Goal: Navigation & Orientation: Find specific page/section

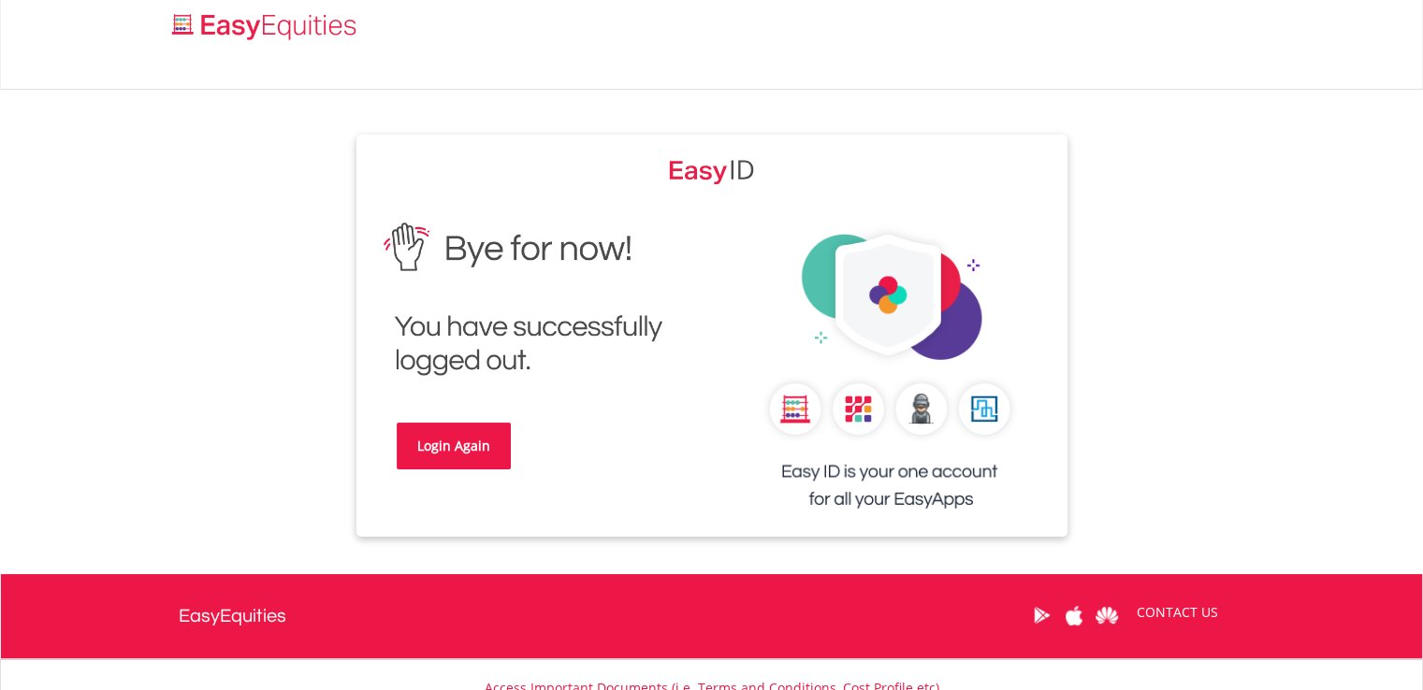
click at [500, 450] on link "Login Again" at bounding box center [454, 446] width 114 height 47
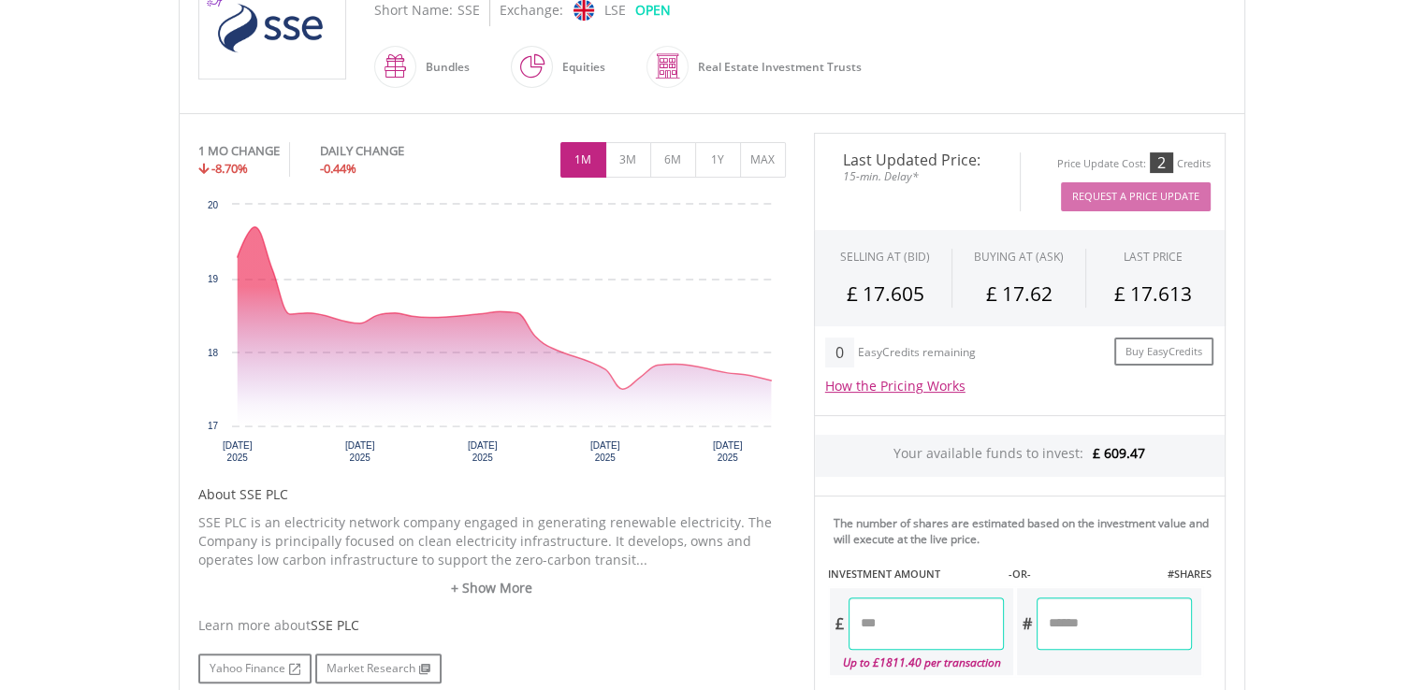
scroll to position [468, 0]
click at [719, 163] on button "1Y" at bounding box center [718, 160] width 46 height 36
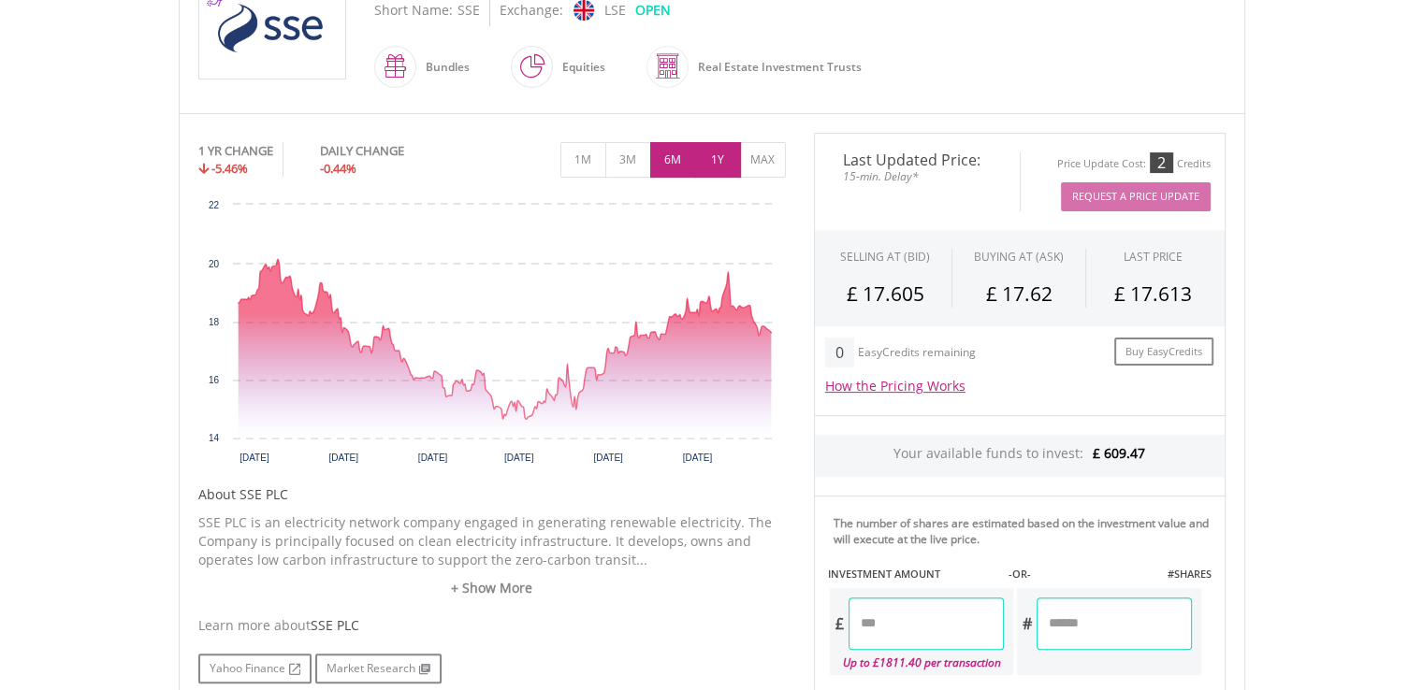
click at [681, 163] on button "6M" at bounding box center [673, 160] width 46 height 36
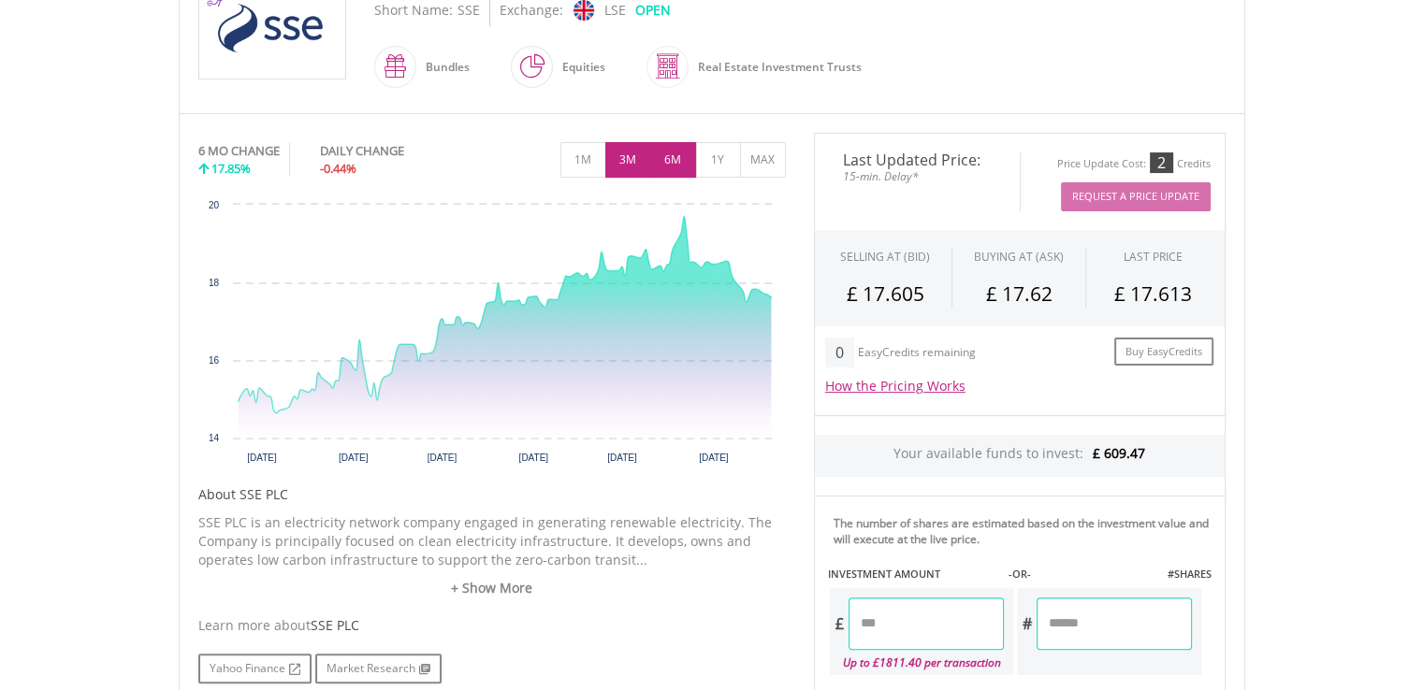
click at [627, 167] on button "3M" at bounding box center [628, 160] width 46 height 36
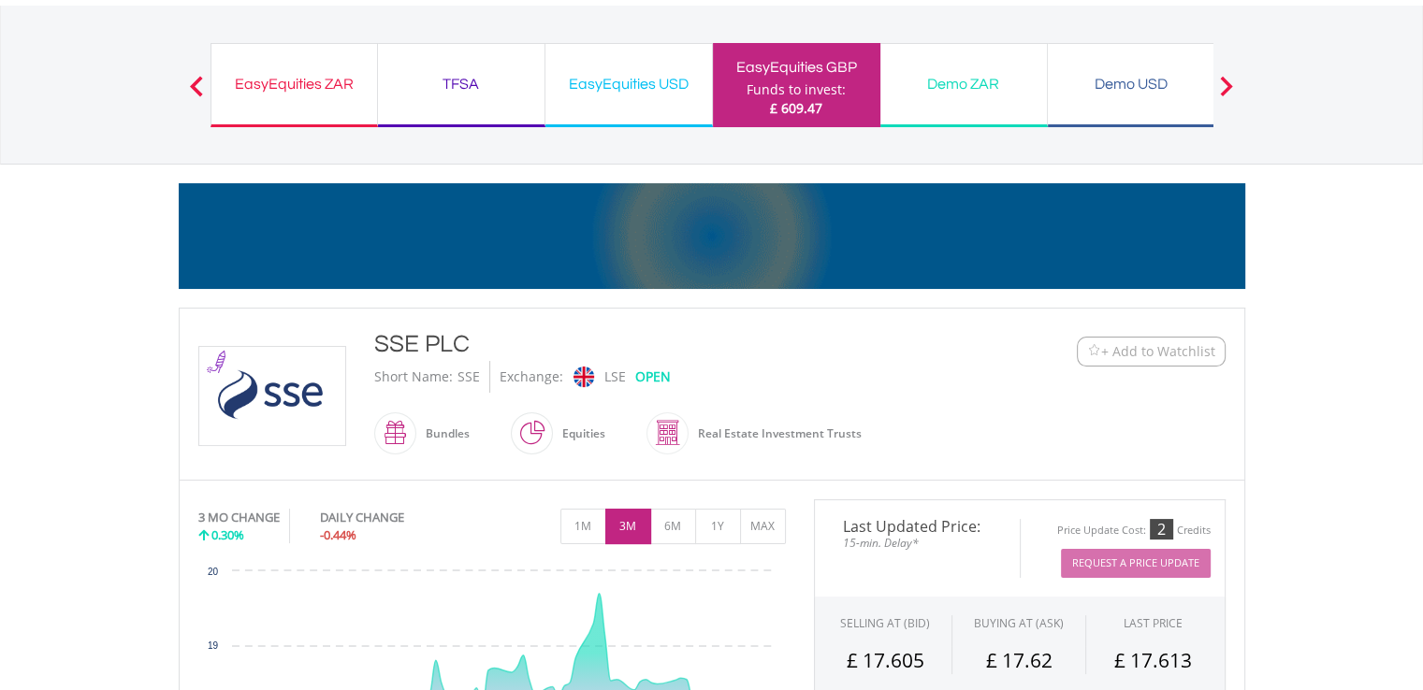
scroll to position [0, 0]
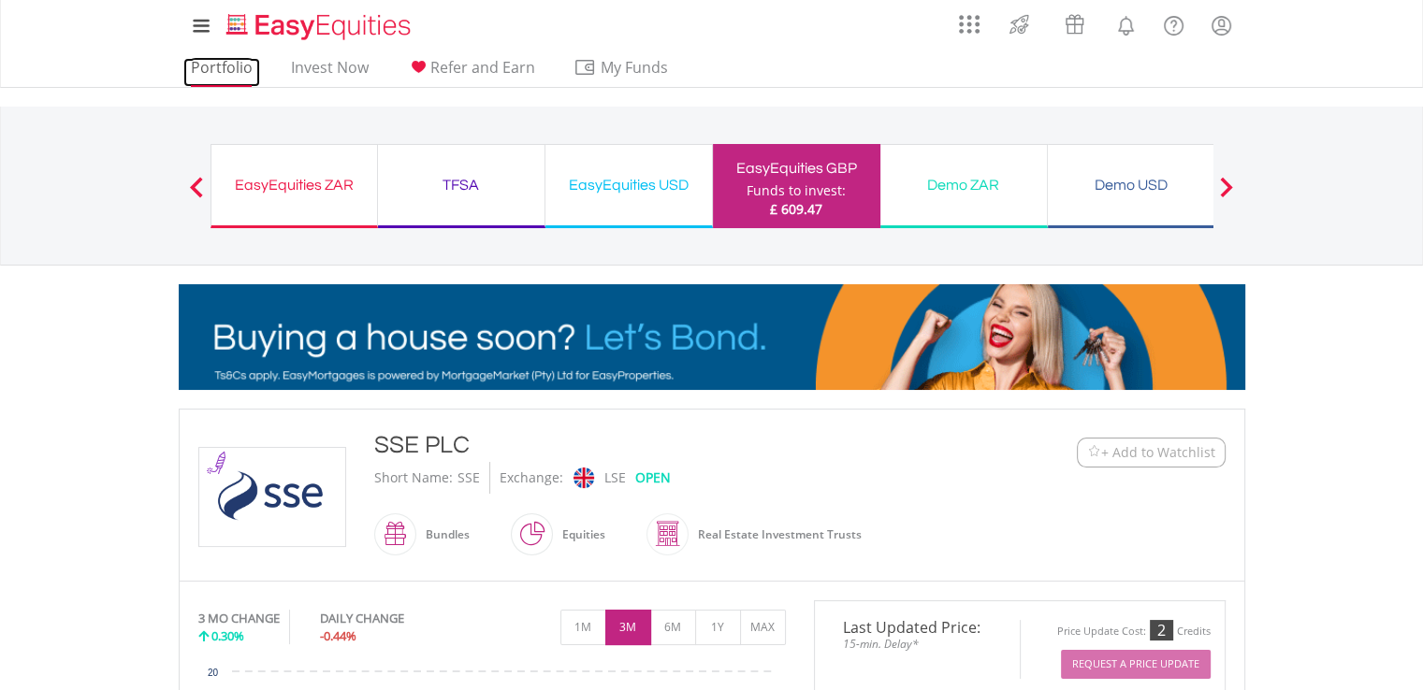
click at [209, 71] on link "Portfolio" at bounding box center [221, 72] width 77 height 29
